Goal: Check status: Check status

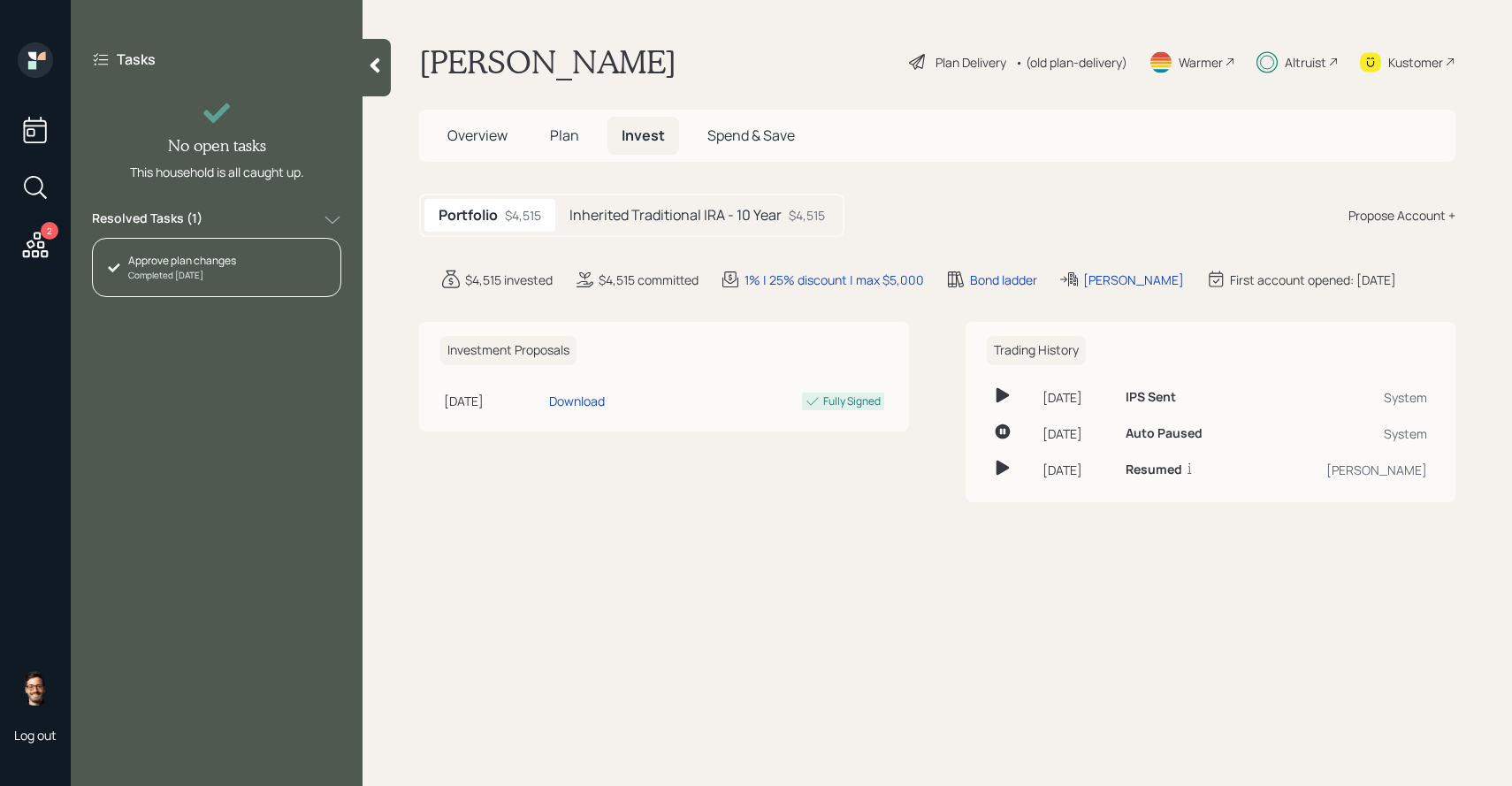
click at [191, 216] on label "Resolved Tasks ( 1 )" at bounding box center [147, 220] width 110 height 22
click at [602, 215] on h5 "Inherited Traditional IRA - 10 Year" at bounding box center [676, 214] width 212 height 17
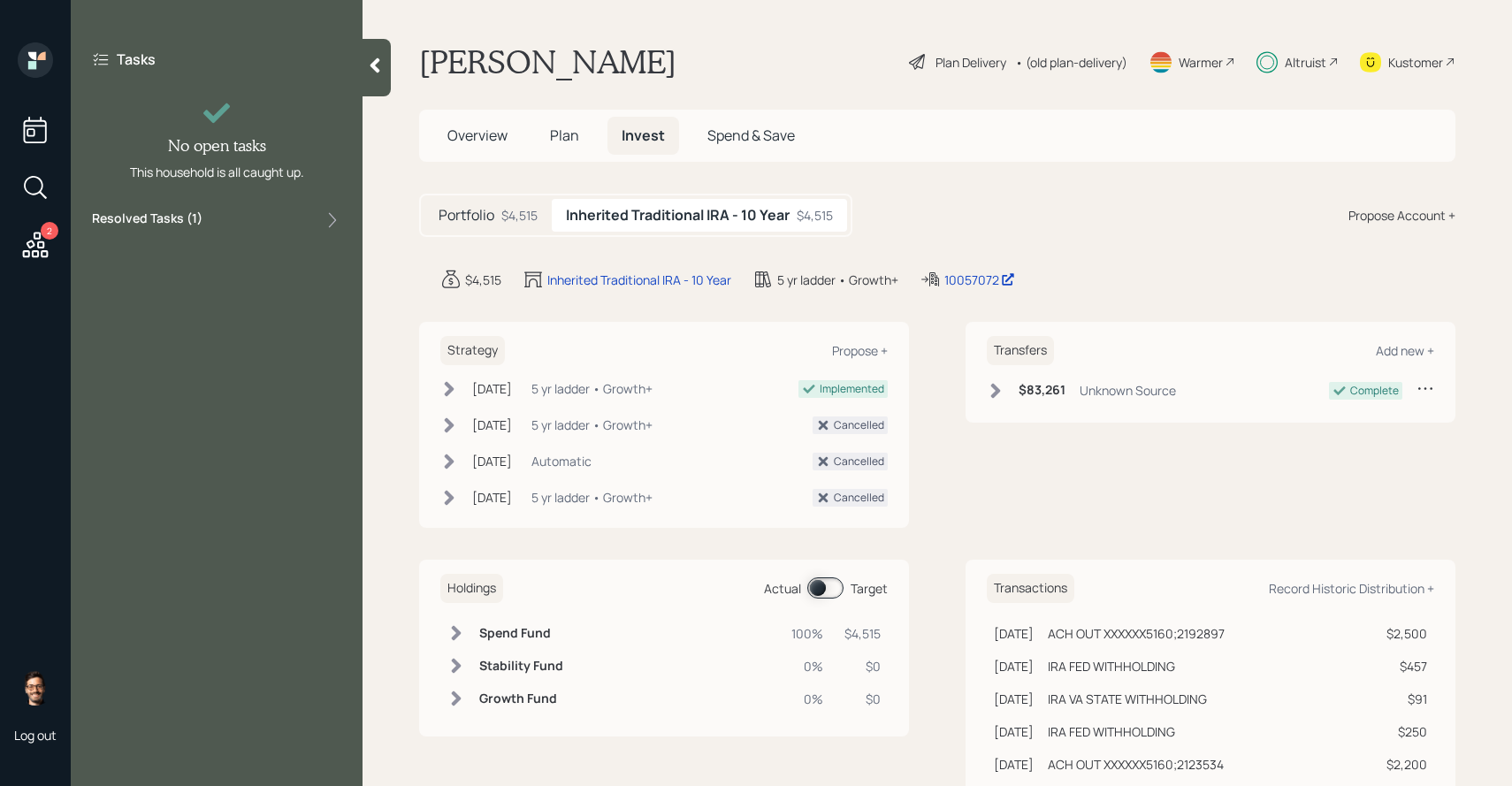
click at [840, 591] on span at bounding box center [825, 588] width 36 height 22
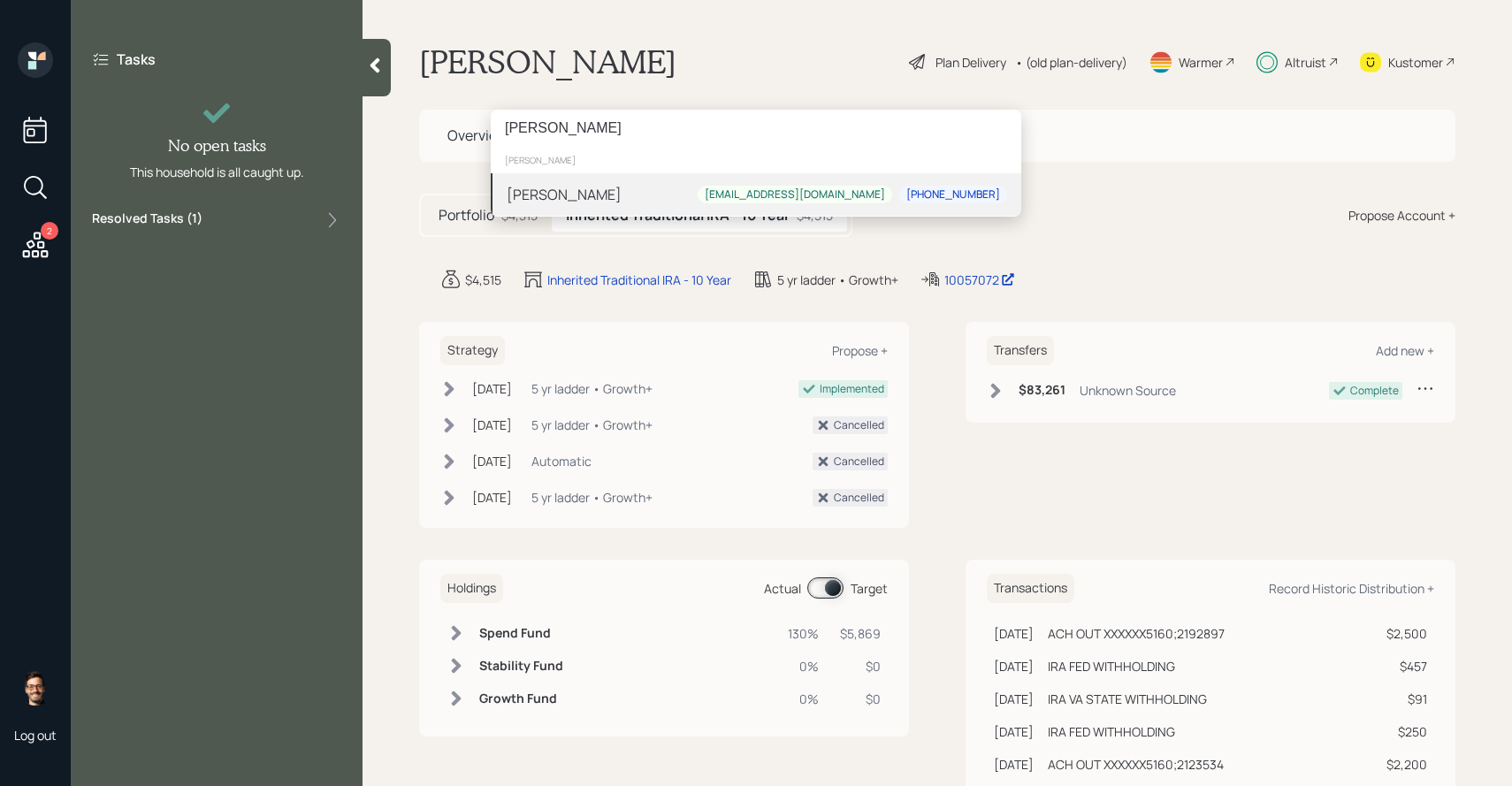
type input "[PERSON_NAME]"
